Goal: Task Accomplishment & Management: Complete application form

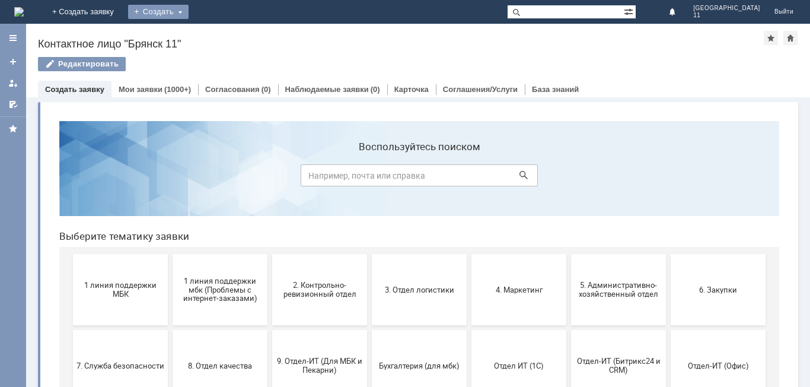
click at [189, 12] on div "Создать" at bounding box center [158, 12] width 60 height 14
click at [221, 31] on link "Заявка" at bounding box center [175, 35] width 90 height 14
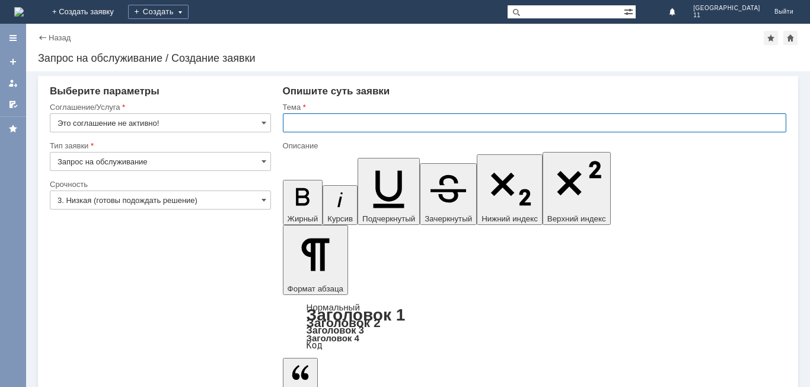
click at [286, 125] on input "text" at bounding box center [534, 122] width 503 height 19
drag, startPoint x: 291, startPoint y: 123, endPoint x: 418, endPoint y: 127, distance: 127.5
click at [418, 127] on input "мбк 11 Брянск. Отложенные чеки" at bounding box center [534, 122] width 503 height 19
type input "мбк 11 Брянск. Отложенные чеки"
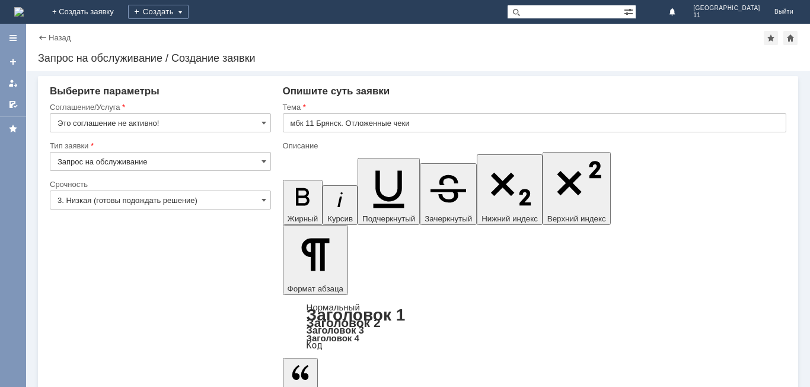
click at [264, 120] on span at bounding box center [263, 122] width 5 height 9
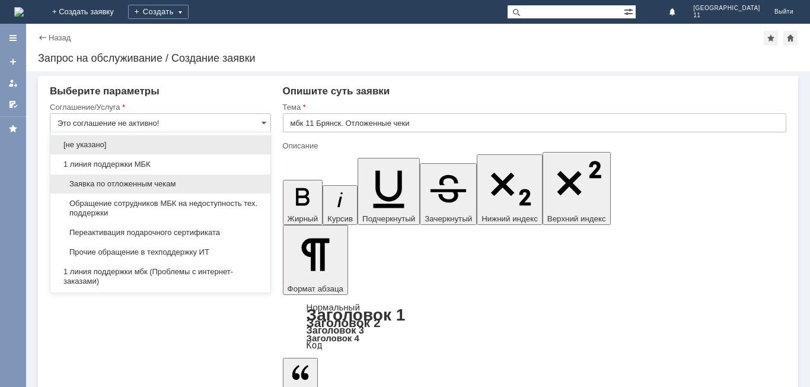
click at [201, 181] on span "Заявка по отложенным чекам" at bounding box center [161, 183] width 206 height 9
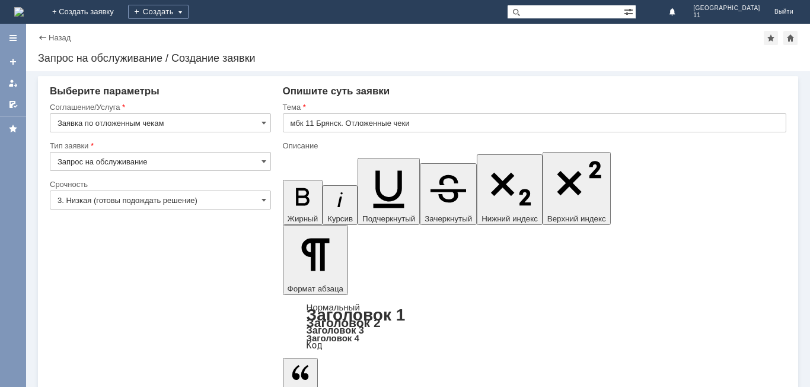
type input "Заявка по отложенным чекам"
click at [261, 202] on span at bounding box center [263, 199] width 5 height 9
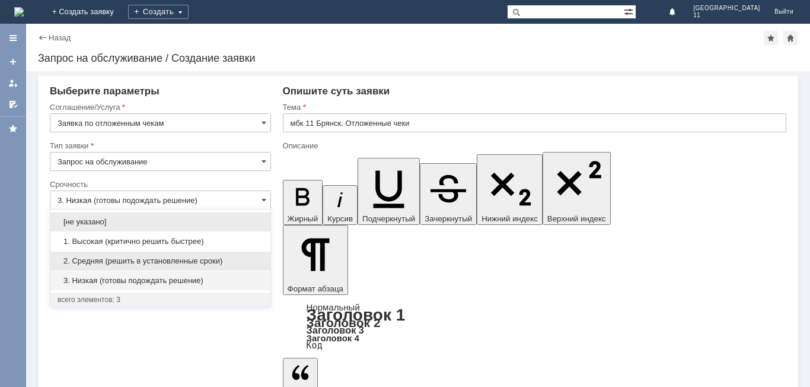
click at [187, 261] on span "2. Средняя (решить в установленные сроки)" at bounding box center [161, 260] width 206 height 9
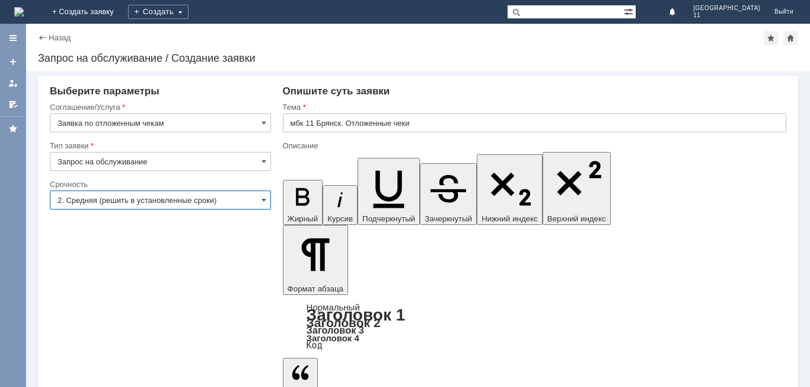
type input "2. Средняя (решить в установленные сроки)"
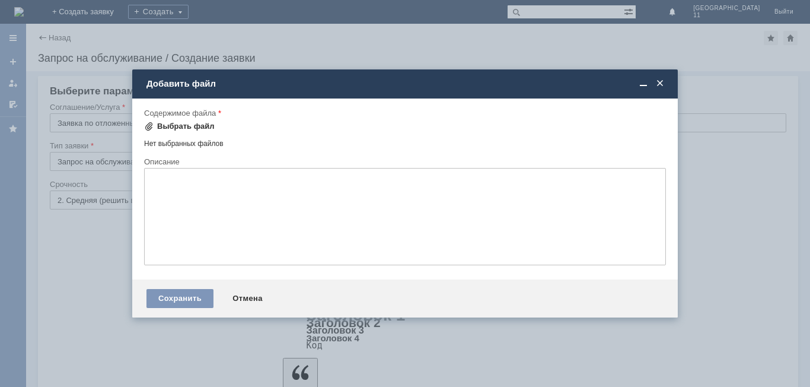
click at [190, 123] on div "Выбрать файл" at bounding box center [186, 126] width 58 height 9
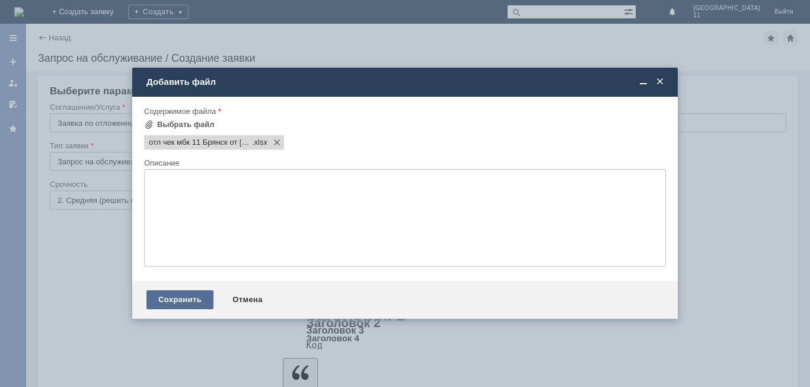
click at [191, 296] on div "Сохранить" at bounding box center [179, 299] width 67 height 19
